Goal: Use online tool/utility: Utilize a website feature to perform a specific function

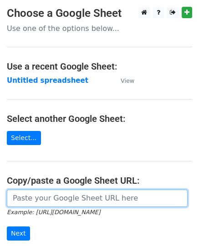
click at [99, 203] on input "url" at bounding box center [97, 198] width 181 height 17
paste input "[URL][DOMAIN_NAME]"
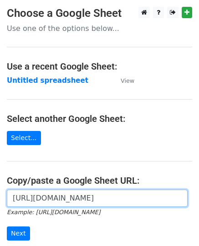
scroll to position [0, 204]
type input "[URL][DOMAIN_NAME]"
click at [7, 227] on input "Next" at bounding box center [18, 234] width 23 height 14
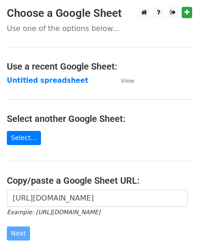
scroll to position [0, 0]
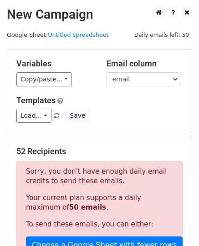
scroll to position [228, 0]
